Goal: Task Accomplishment & Management: Use online tool/utility

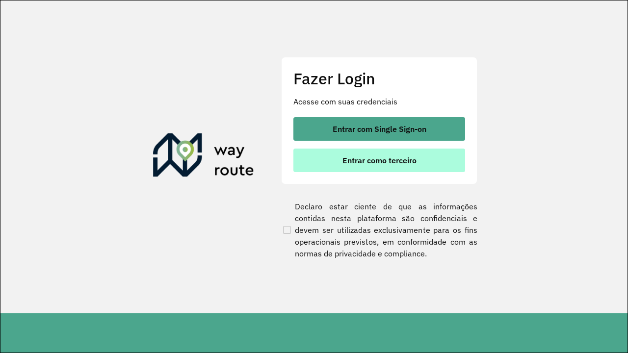
click at [379, 160] on span "Entrar como terceiro" at bounding box center [379, 161] width 74 height 8
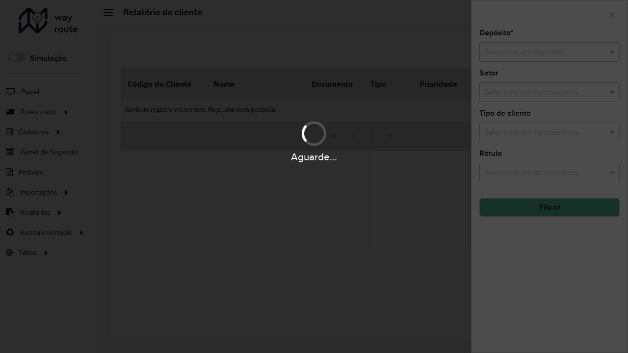
click at [540, 52] on input "text" at bounding box center [539, 53] width 111 height 12
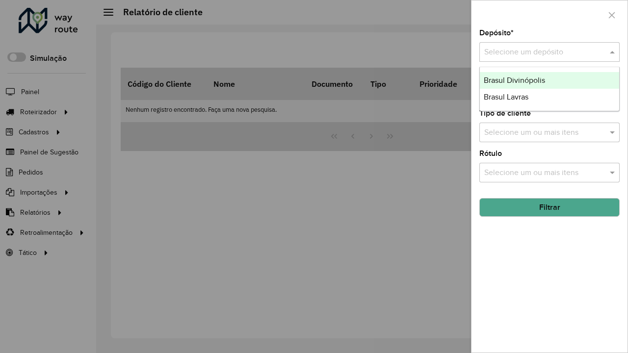
click at [550, 80] on div "Brasul Divinópolis" at bounding box center [549, 80] width 139 height 17
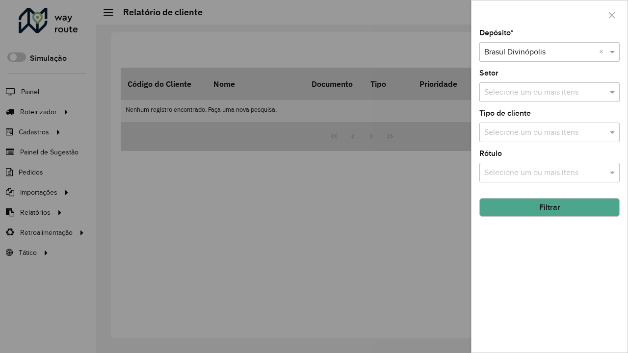
click at [550, 208] on button "Filtrar" at bounding box center [549, 207] width 140 height 19
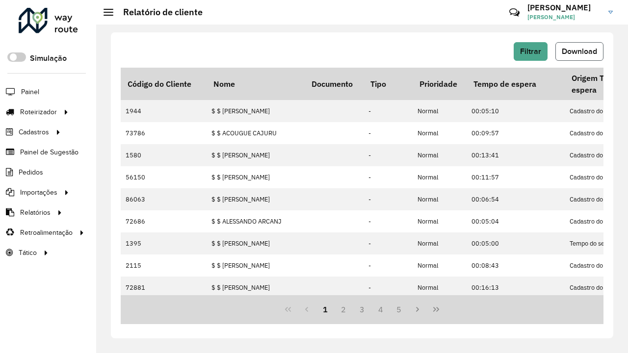
click at [579, 52] on span "Download" at bounding box center [579, 51] width 35 height 8
